Goal: Complete application form

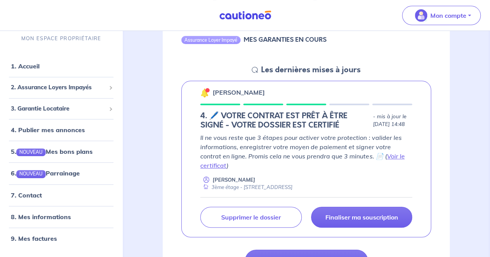
scroll to position [155, 0]
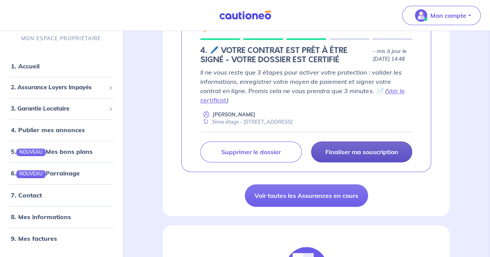
click at [343, 153] on p "Finaliser ma souscription" at bounding box center [361, 152] width 73 height 8
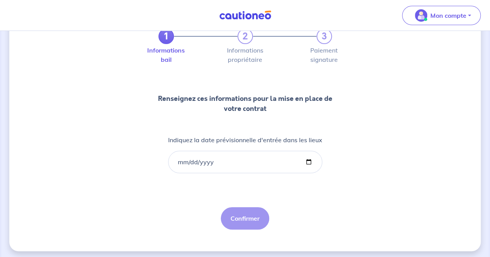
scroll to position [51, 0]
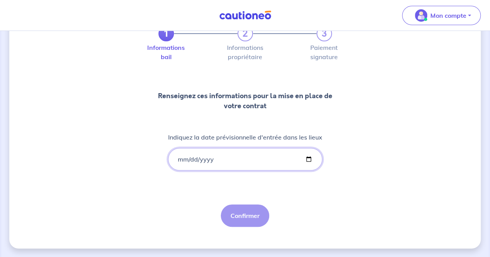
click at [209, 158] on input "Indiquez la date prévisionnelle d'entrée dans les lieux" at bounding box center [245, 159] width 154 height 22
click at [174, 156] on input "Indiquez la date prévisionnelle d'entrée dans les lieux" at bounding box center [245, 159] width 154 height 22
click at [178, 158] on input "Indiquez la date prévisionnelle d'entrée dans les lieux" at bounding box center [245, 159] width 154 height 22
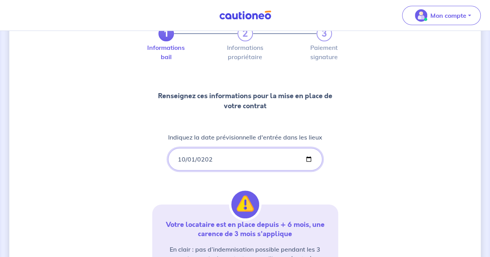
type input "[DATE]"
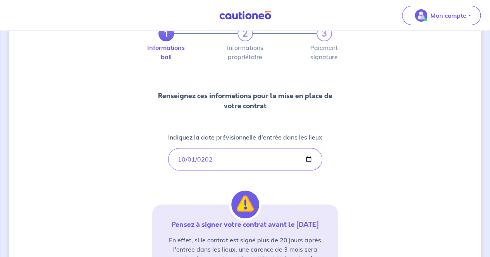
click at [127, 187] on div "1 2 3 Informations bail Informations propriétaire Paiement signature Renseignez…" at bounding box center [244, 176] width 471 height 375
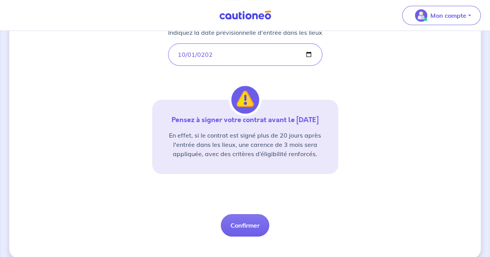
scroll to position [166, 0]
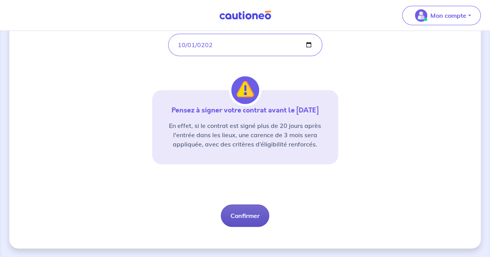
click at [241, 217] on button "Confirmer" at bounding box center [245, 216] width 48 height 22
select select "FR"
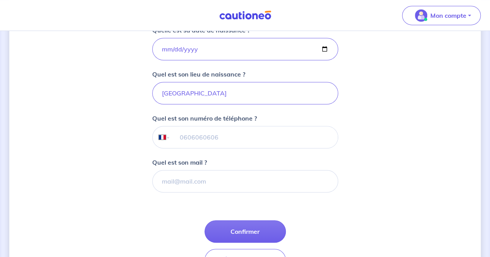
scroll to position [194, 0]
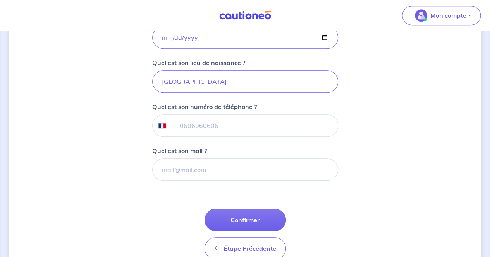
click at [207, 129] on input "tel" at bounding box center [253, 126] width 167 height 22
paste input "07 68 15 35 38"
type input "07 68 15 35 38"
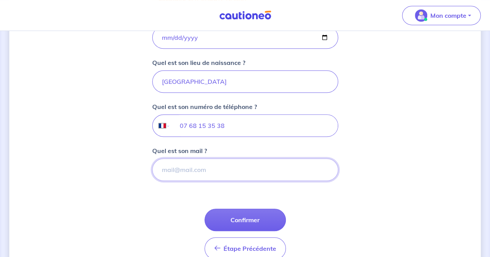
click at [199, 165] on input "Quel est son mail ?" at bounding box center [245, 170] width 186 height 22
paste input "[EMAIL_ADDRESS][DOMAIN_NAME]"
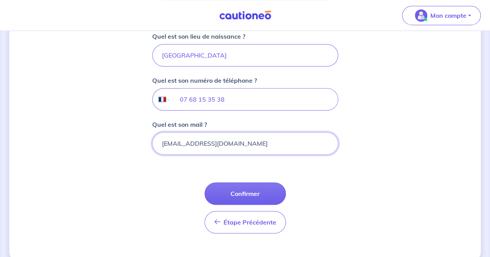
scroll to position [231, 0]
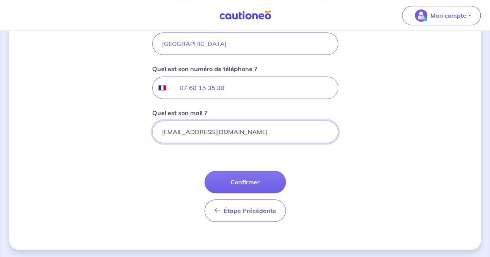
type input "[EMAIL_ADDRESS][DOMAIN_NAME]"
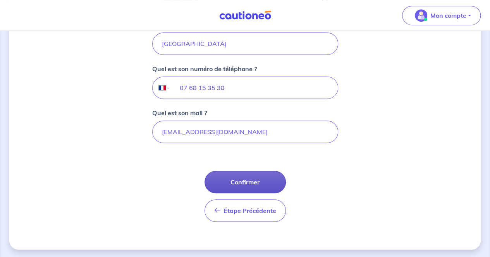
click at [231, 181] on button "Confirmer" at bounding box center [244, 182] width 81 height 22
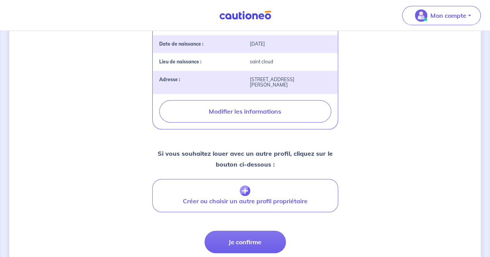
scroll to position [310, 0]
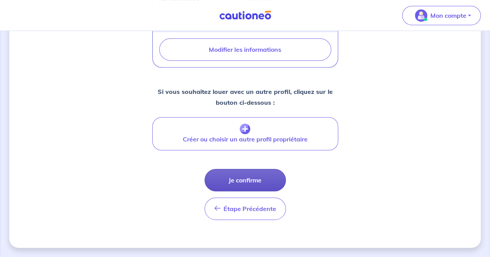
click at [248, 187] on button "Je confirme" at bounding box center [244, 180] width 81 height 22
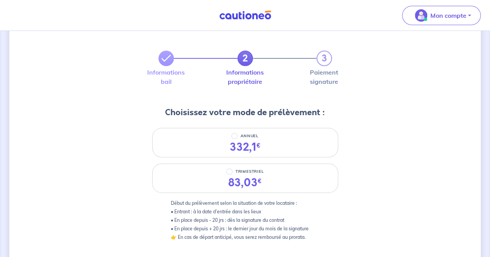
scroll to position [39, 0]
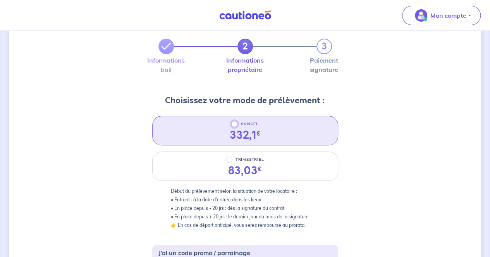
click at [233, 123] on input "ANNUEL" at bounding box center [234, 124] width 6 height 6
radio input "true"
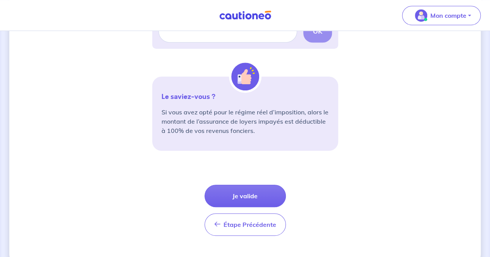
scroll to position [294, 0]
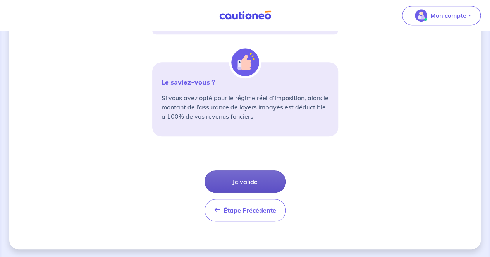
click at [244, 175] on button "Je valide" at bounding box center [244, 182] width 81 height 22
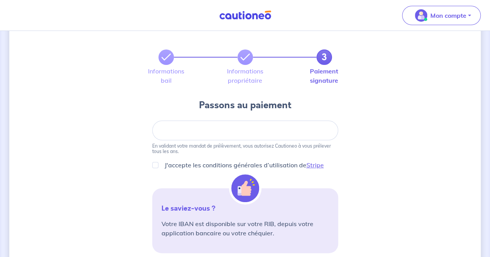
scroll to position [39, 0]
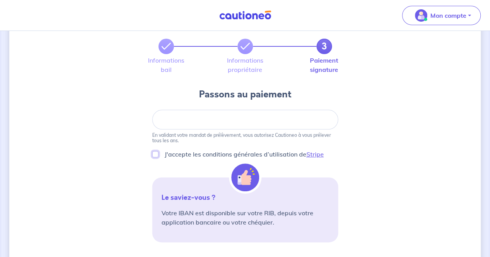
click at [157, 153] on input "J'accepte les conditions générales d’utilisation de Stripe" at bounding box center [155, 154] width 6 height 6
checkbox input "true"
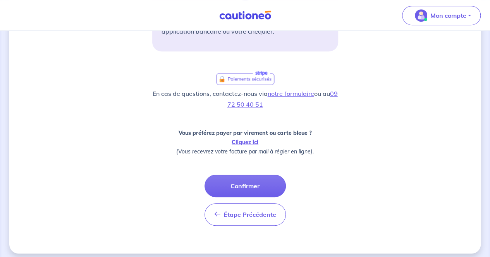
scroll to position [232, 0]
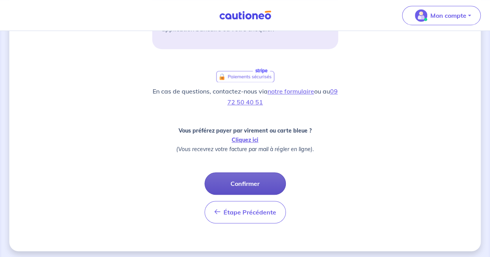
click at [242, 180] on button "Confirmer" at bounding box center [244, 184] width 81 height 22
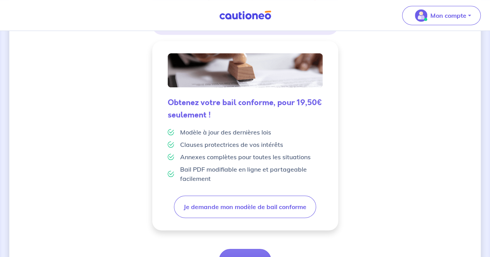
scroll to position [229, 0]
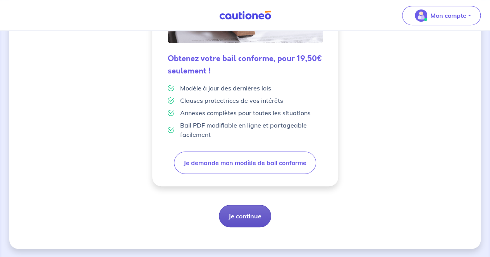
click at [243, 209] on button "Je continue" at bounding box center [245, 216] width 52 height 22
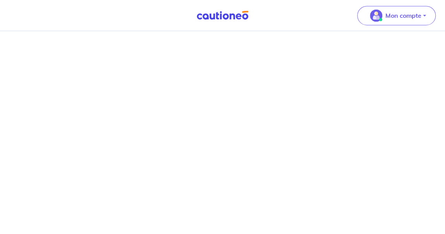
scroll to position [600, 0]
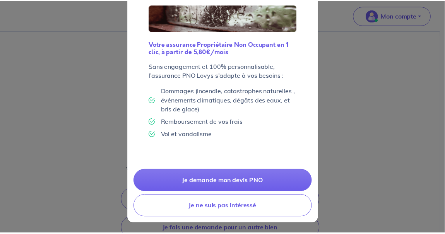
scroll to position [73, 0]
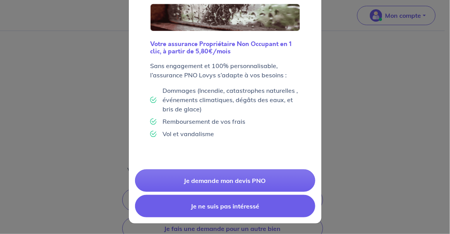
click at [232, 202] on button "Je ne suis pas intéressé" at bounding box center [225, 206] width 180 height 22
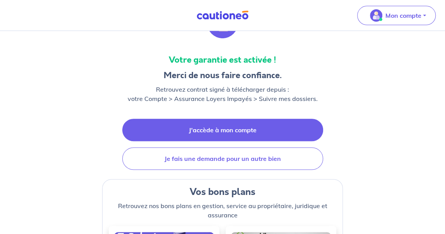
click at [216, 130] on link "J'accède à mon compte" at bounding box center [222, 130] width 201 height 22
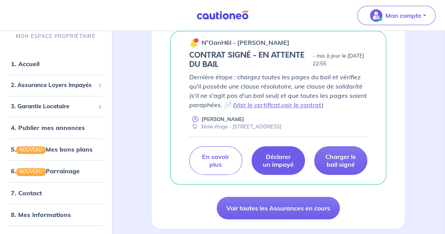
scroll to position [141, 0]
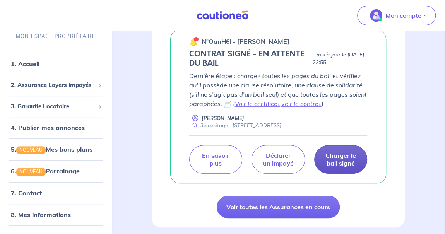
click at [342, 162] on p "Charger le bail signé" at bounding box center [341, 159] width 34 height 15
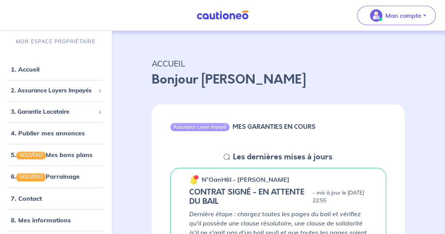
scroll to position [0, 0]
